Goal: Share content: Share content

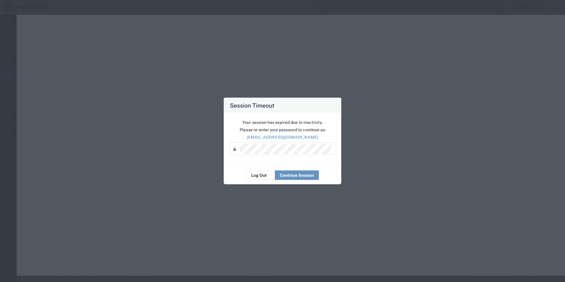
select select "PSNS"
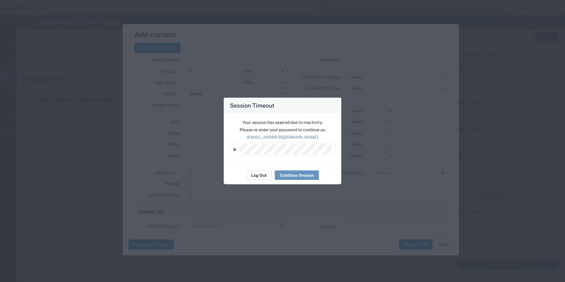
click at [254, 176] on button "Log Out" at bounding box center [259, 174] width 26 height 9
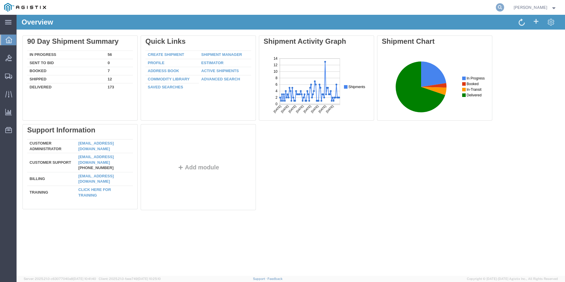
click at [498, 8] on icon at bounding box center [499, 7] width 8 height 8
click at [379, 8] on input "search" at bounding box center [406, 7] width 180 height 14
type input "GDIT-71370"
click at [496, 7] on icon at bounding box center [499, 7] width 8 height 8
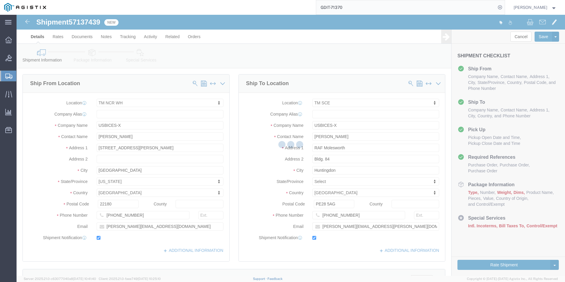
select select "69651"
select select "34240"
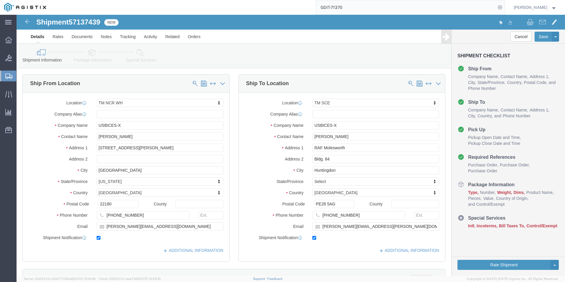
click icon
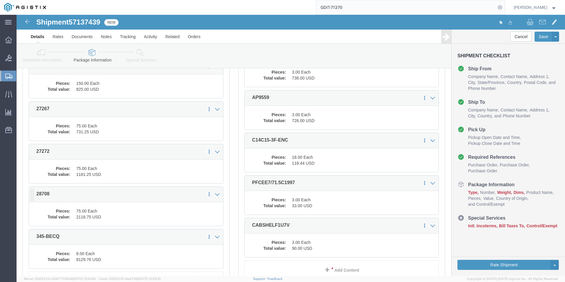
scroll to position [32, 0]
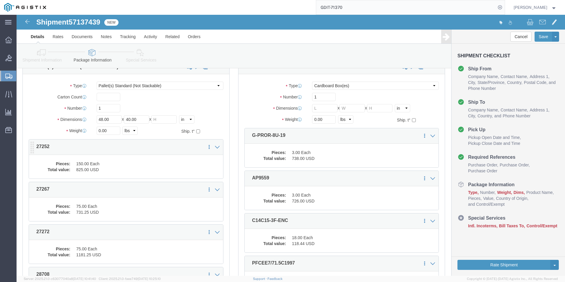
click dd "825.00 USD"
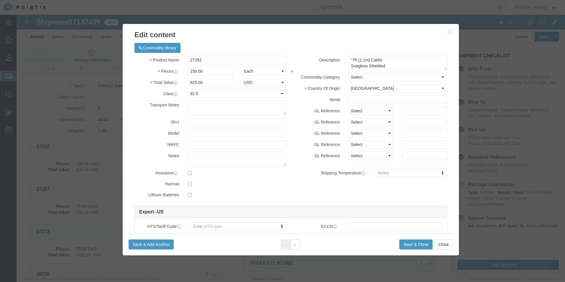
click icon "button"
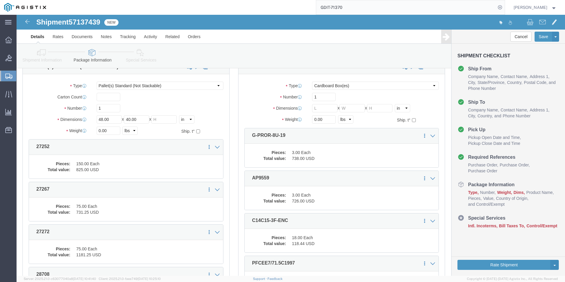
click icon
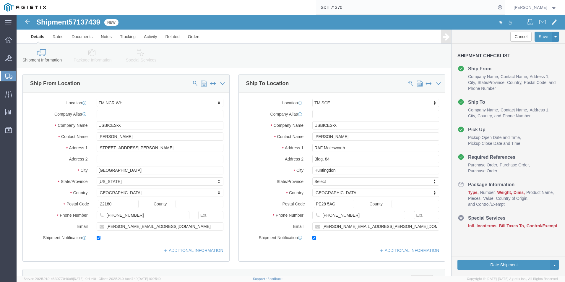
click icon
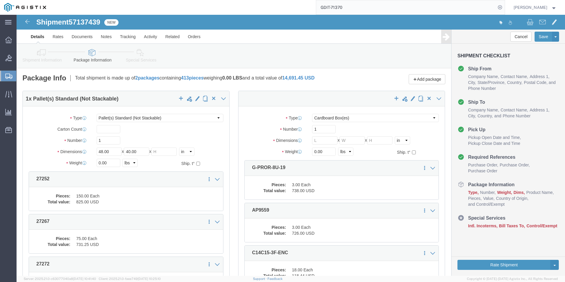
click icon
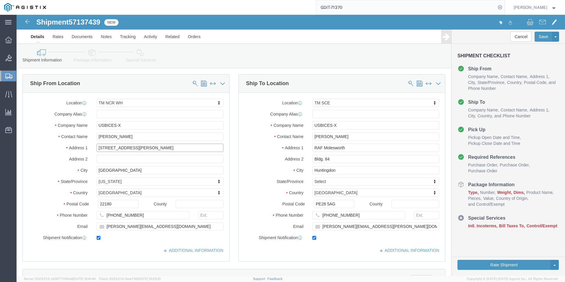
drag, startPoint x: 80, startPoint y: 132, endPoint x: 117, endPoint y: 132, distance: 36.3
click input "[STREET_ADDRESS][PERSON_NAME]"
drag, startPoint x: 105, startPoint y: 157, endPoint x: 76, endPoint y: 159, distance: 29.6
click div "[GEOGRAPHIC_DATA]"
drag, startPoint x: 332, startPoint y: 131, endPoint x: 274, endPoint y: 131, distance: 58.2
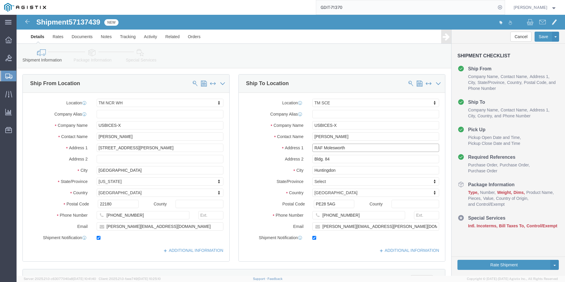
click div "Address 1 RAF Molesworth"
drag, startPoint x: 323, startPoint y: 146, endPoint x: 283, endPoint y: 145, distance: 39.3
click div "Address 2 Bldg. 84"
drag, startPoint x: 322, startPoint y: 154, endPoint x: 291, endPoint y: 154, distance: 31.3
click div "Huntingdon"
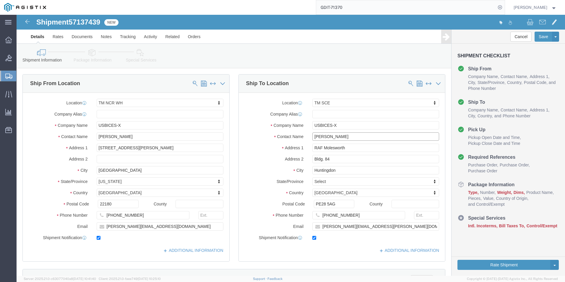
drag, startPoint x: 324, startPoint y: 121, endPoint x: 288, endPoint y: 121, distance: 35.7
click div "Contact Name Tim Lawson"
drag, startPoint x: 340, startPoint y: 200, endPoint x: 299, endPoint y: 201, distance: 41.7
click div "44(0)1480842915"
click icon
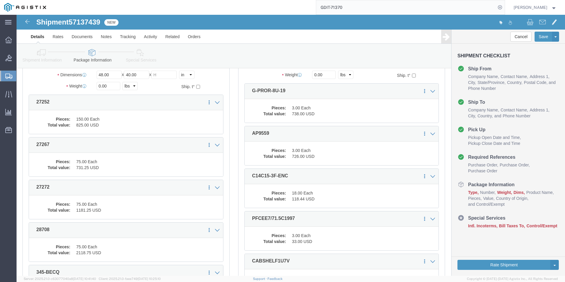
scroll to position [89, 0]
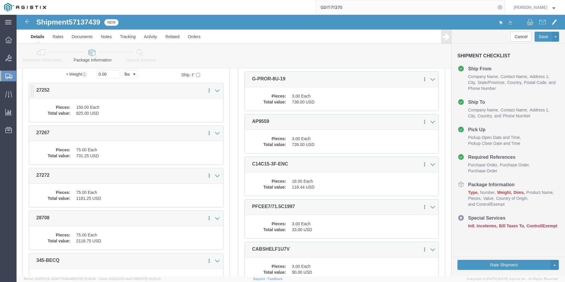
click dd "825.00 USD"
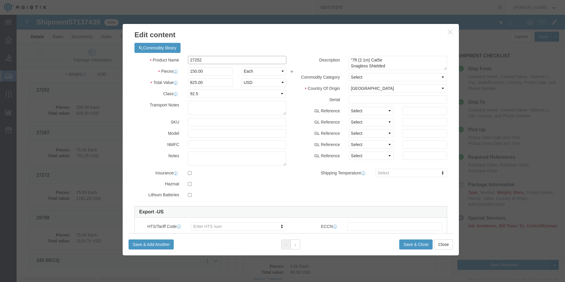
drag, startPoint x: 189, startPoint y: 46, endPoint x: 174, endPoint y: 48, distance: 15.0
click div "Product Name 27252"
click icon "button"
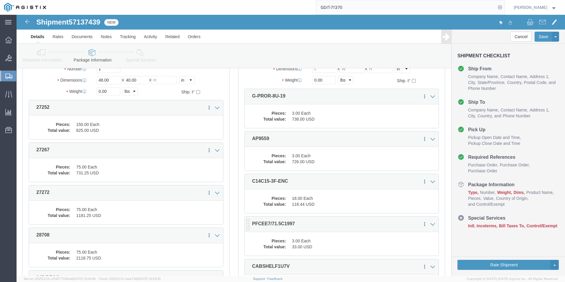
scroll to position [0, 0]
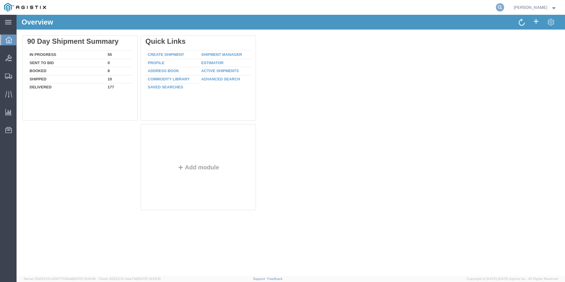
click at [500, 11] on icon at bounding box center [499, 7] width 8 height 8
click at [496, 10] on icon at bounding box center [499, 7] width 8 height 8
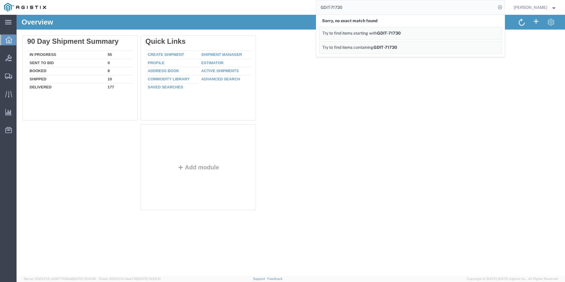
click at [366, 89] on div at bounding box center [316, 83] width 106 height 67
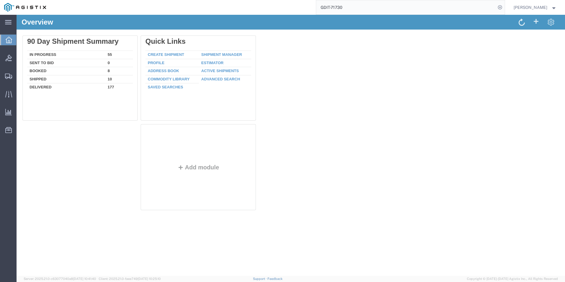
click at [350, 6] on input "GDIT-71730" at bounding box center [406, 7] width 180 height 14
click at [348, 7] on input "GDIT-71" at bounding box center [406, 7] width 180 height 14
type input "GDIT-71370"
click at [496, 9] on icon at bounding box center [499, 7] width 8 height 8
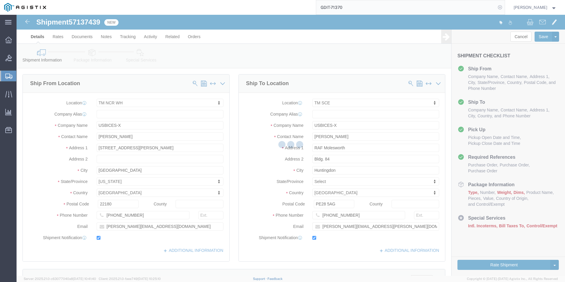
select select "69651"
select select "34240"
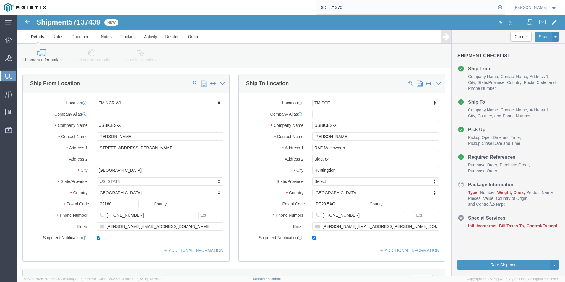
click icon
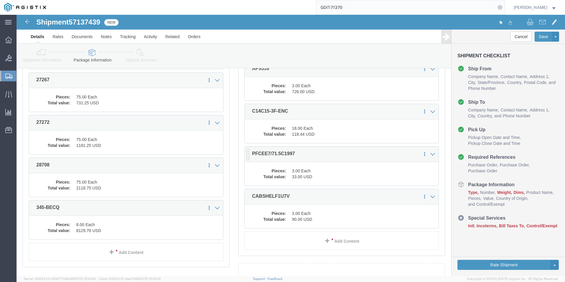
scroll to position [150, 0]
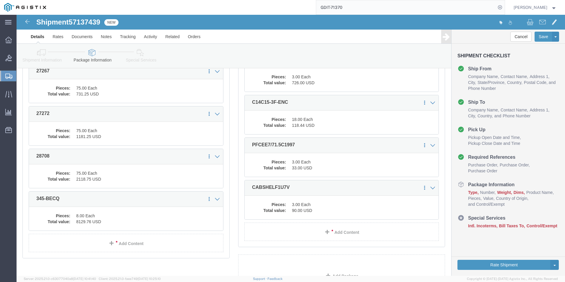
click div "1 x Pallet(s) Standard (Not Stackable) Package Type Select Bale(s) Basket(s) Bo…"
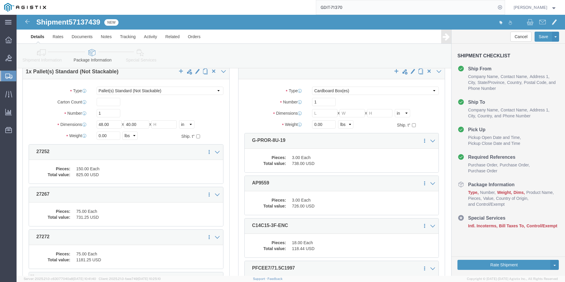
scroll to position [0, 0]
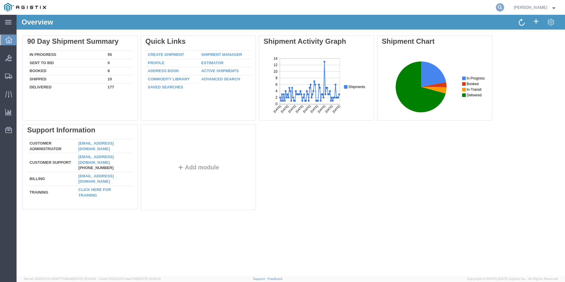
click at [495, 8] on icon at bounding box center [499, 7] width 8 height 8
click at [416, 7] on input "search" at bounding box center [406, 7] width 180 height 14
type input "GDIT-82522"
click at [498, 8] on icon at bounding box center [499, 7] width 8 height 8
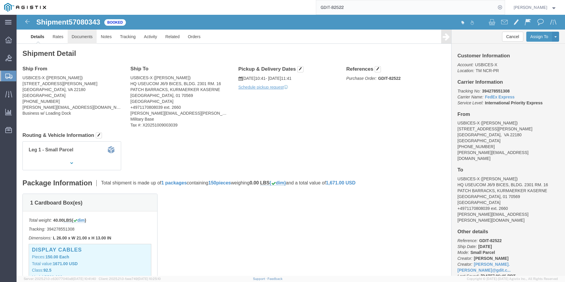
click link "Documents"
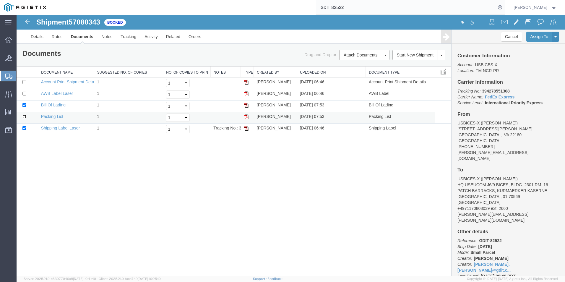
click at [24, 117] on input "checkbox" at bounding box center [24, 117] width 4 height 4
checkbox input "true"
click at [356, 73] on link "Email Documents" at bounding box center [362, 73] width 51 height 9
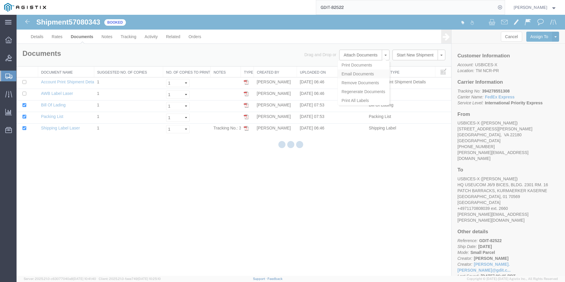
checkbox input "true"
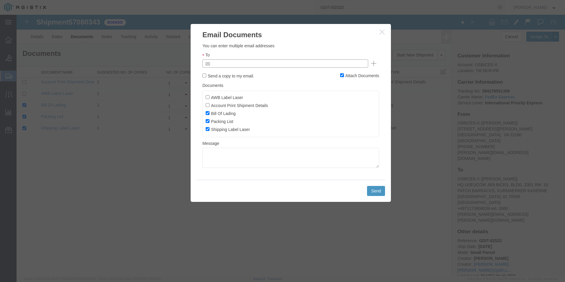
click at [241, 64] on input "text" at bounding box center [245, 64] width 69 height 8
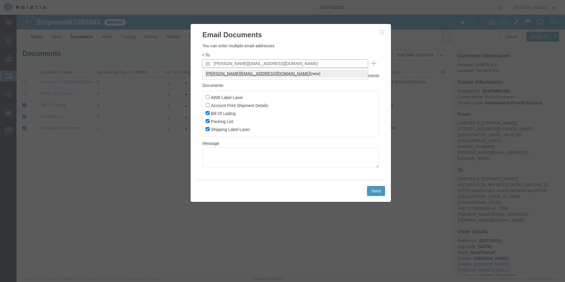
type input "[PERSON_NAME][EMAIL_ADDRESS][DOMAIN_NAME]"
click at [376, 190] on button "Send" at bounding box center [376, 191] width 18 height 10
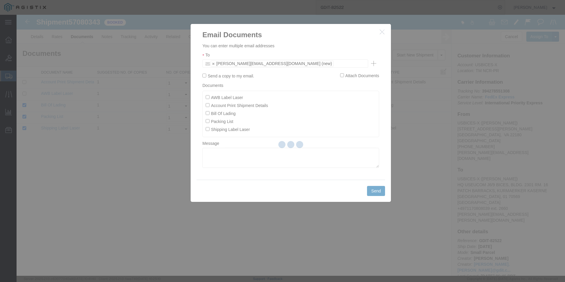
checkbox input "false"
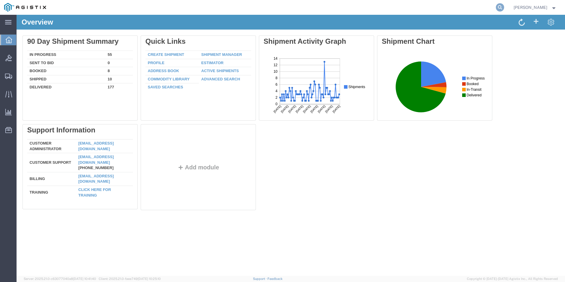
click at [498, 7] on icon at bounding box center [499, 7] width 8 height 8
click at [435, 5] on input "search" at bounding box center [406, 7] width 180 height 14
click at [499, 6] on icon at bounding box center [499, 7] width 8 height 8
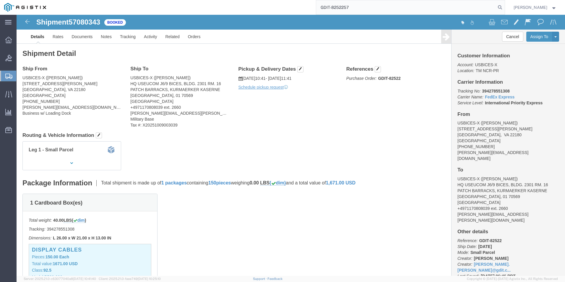
type input "GDIT-8252257"
drag, startPoint x: 462, startPoint y: 76, endPoint x: 489, endPoint y: 75, distance: 27.2
click p "Tracking No: 394278551308 Carrier Name: FedEx Express FedEx Express Service Lev…"
drag, startPoint x: 489, startPoint y: 75, endPoint x: 483, endPoint y: 76, distance: 6.3
copy b "394278551308"
